Goal: Task Accomplishment & Management: Use online tool/utility

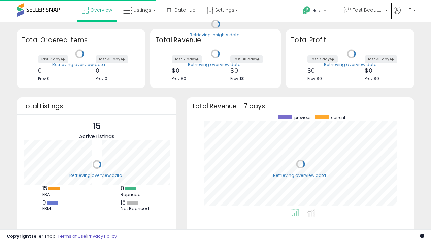
scroll to position [94, 214]
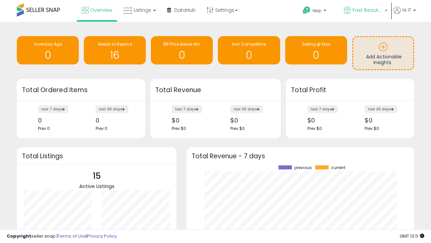
click at [365, 11] on span "Fast Beauty ([GEOGRAPHIC_DATA])" at bounding box center [368, 10] width 30 height 7
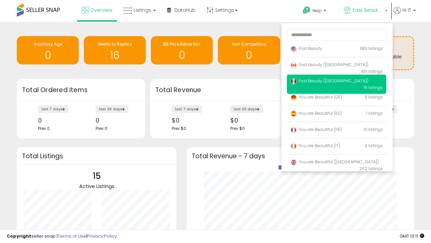
click at [337, 82] on span "Fast Beauty ([GEOGRAPHIC_DATA])" at bounding box center [329, 81] width 78 height 6
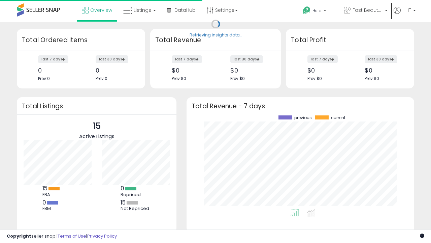
scroll to position [94, 214]
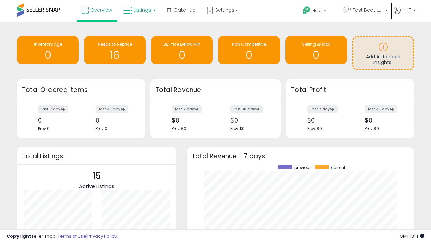
click at [139, 10] on span "Listings" at bounding box center [143, 10] width 18 height 7
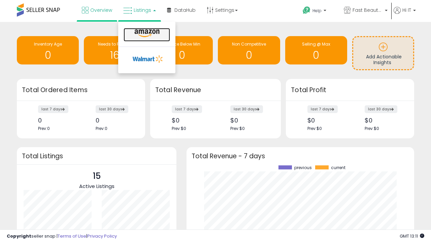
click at [146, 33] on icon at bounding box center [146, 33] width 29 height 9
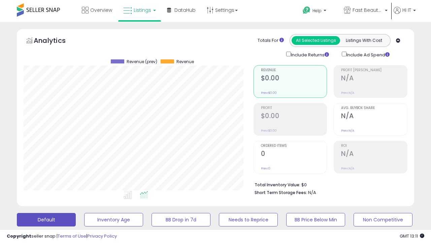
scroll to position [131, 0]
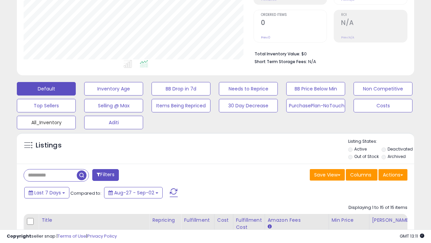
click at [46, 121] on button "All_Inventory" at bounding box center [46, 122] width 59 height 13
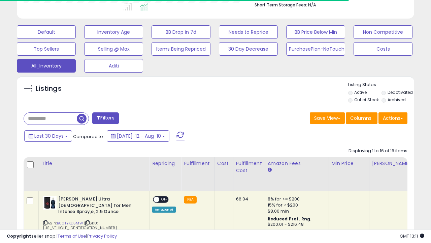
scroll to position [0, 5]
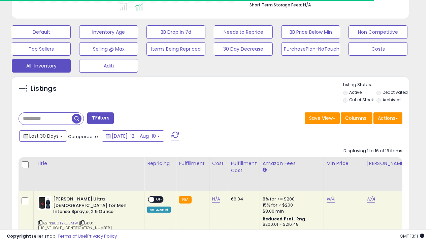
click at [43, 135] on span "Last 30 Days" at bounding box center [43, 135] width 29 height 7
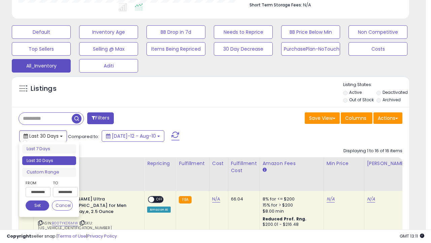
scroll to position [138, 230]
click at [49, 160] on li "Last 30 Days" at bounding box center [49, 160] width 54 height 9
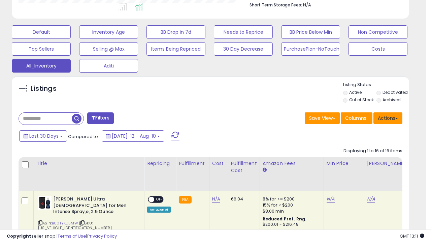
click at [388, 117] on button "Actions" at bounding box center [388, 117] width 29 height 11
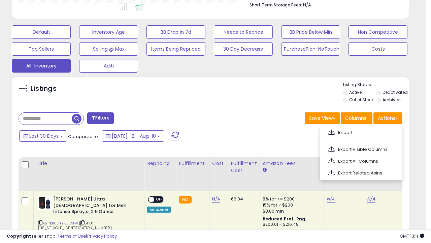
click at [360, 160] on link "Export All Columns" at bounding box center [361, 161] width 74 height 10
